Goal: Navigation & Orientation: Find specific page/section

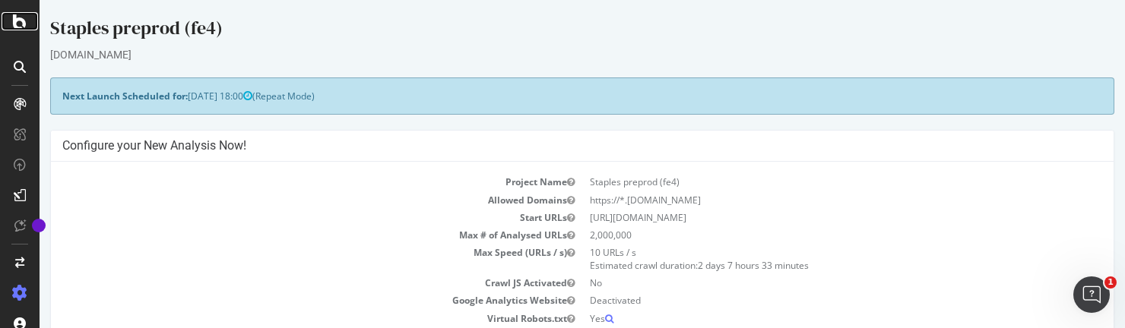
click at [19, 27] on icon at bounding box center [20, 21] width 14 height 18
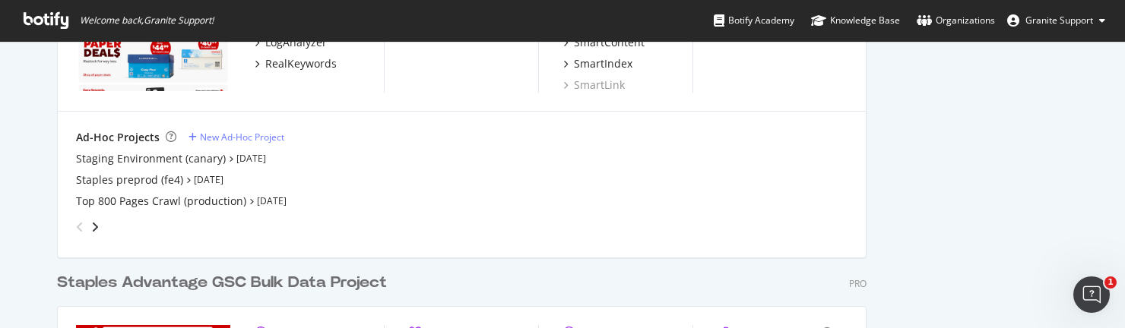
scroll to position [881, 0]
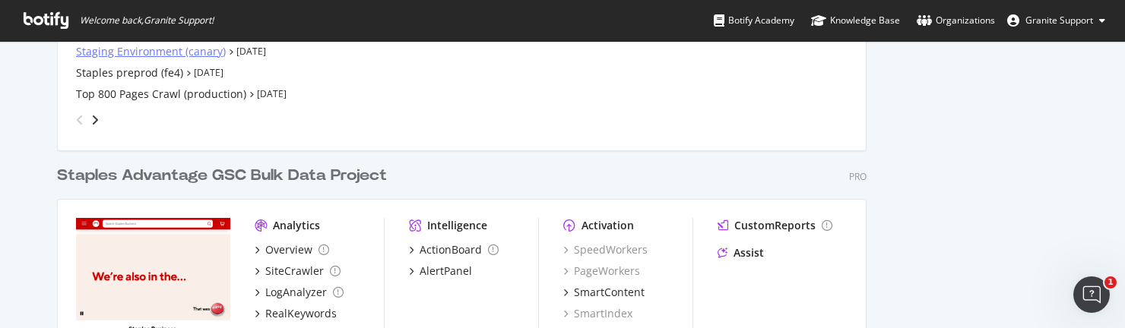
click at [192, 56] on div "Staging Environment (canary)" at bounding box center [151, 51] width 150 height 15
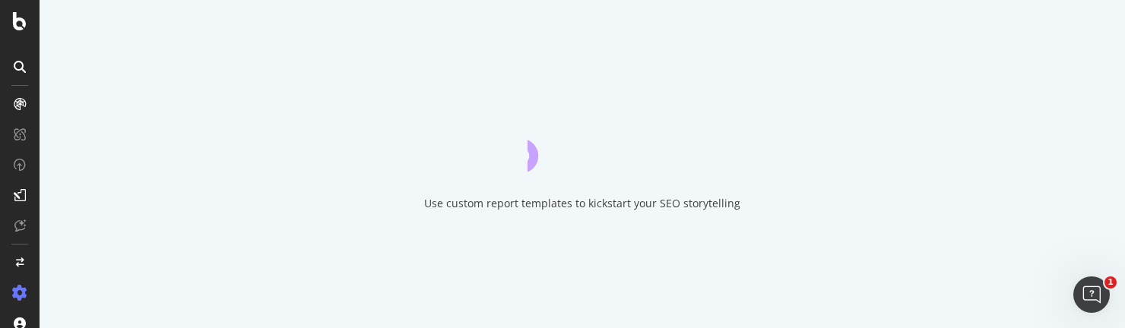
click at [184, 56] on div "Use custom report templates to kickstart your SEO storytelling" at bounding box center [583, 164] width 1086 height 328
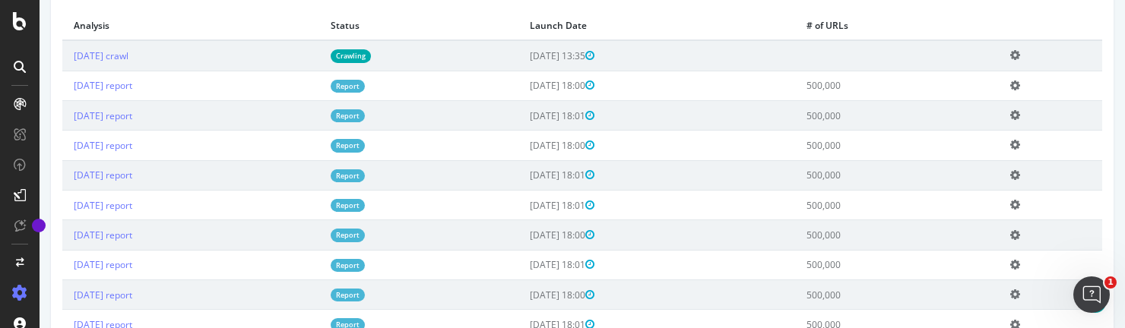
scroll to position [489, 0]
